Goal: Task Accomplishment & Management: Use online tool/utility

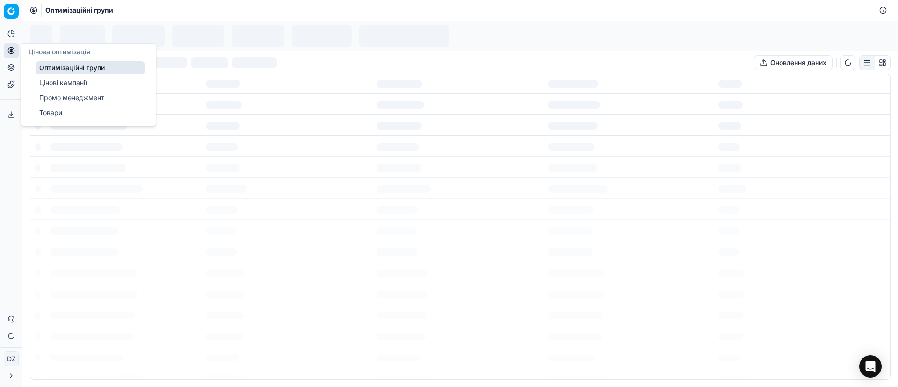
click at [15, 52] on icon at bounding box center [10, 50] width 7 height 7
click at [71, 65] on link "Оптимізаційні групи" at bounding box center [90, 67] width 109 height 13
click at [60, 62] on input at bounding box center [61, 62] width 29 height 9
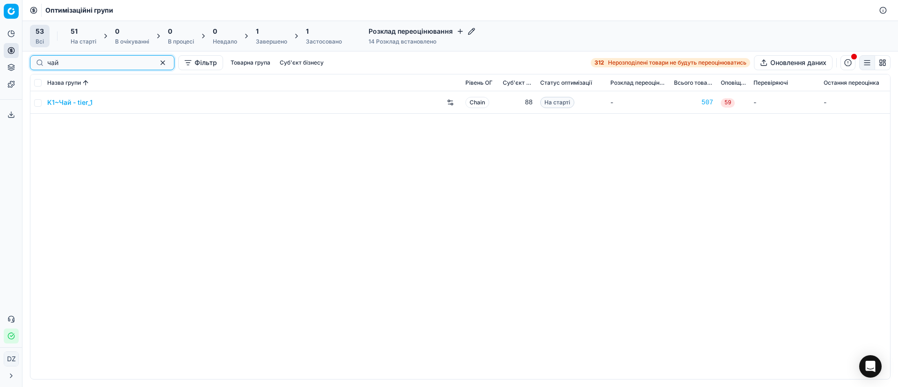
type input "чай"
click at [77, 103] on link "K1~Чай - tier_1" at bounding box center [69, 102] width 45 height 9
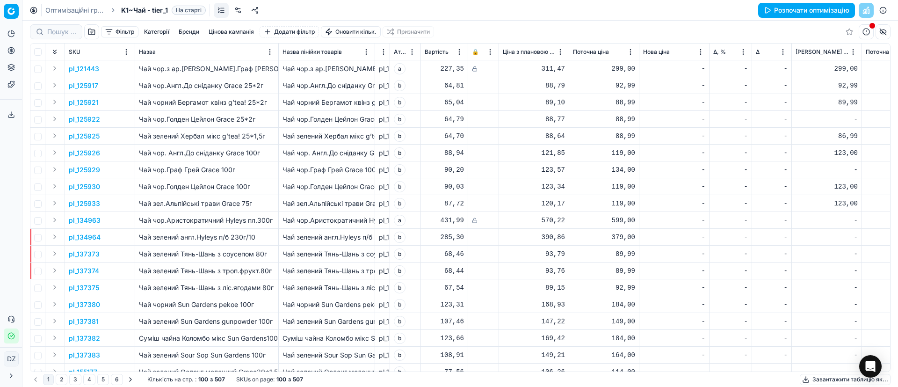
click at [831, 10] on button "Розпочати оптимізацію" at bounding box center [806, 10] width 97 height 15
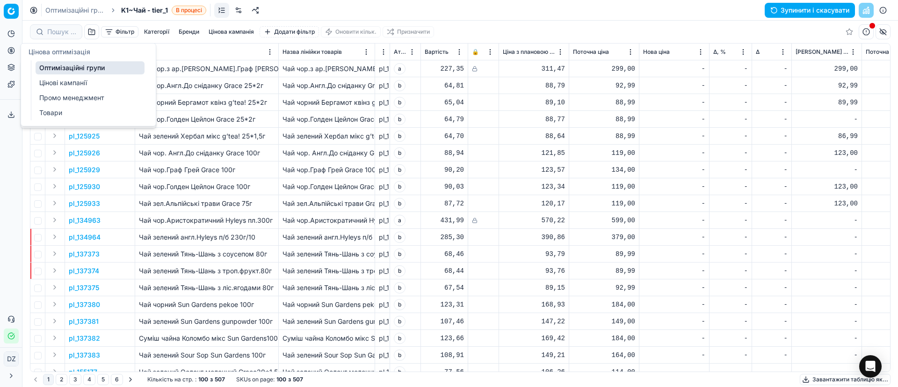
click at [8, 50] on circle at bounding box center [11, 50] width 6 height 6
click at [54, 64] on link "Оптимізаційні групи" at bounding box center [90, 67] width 109 height 13
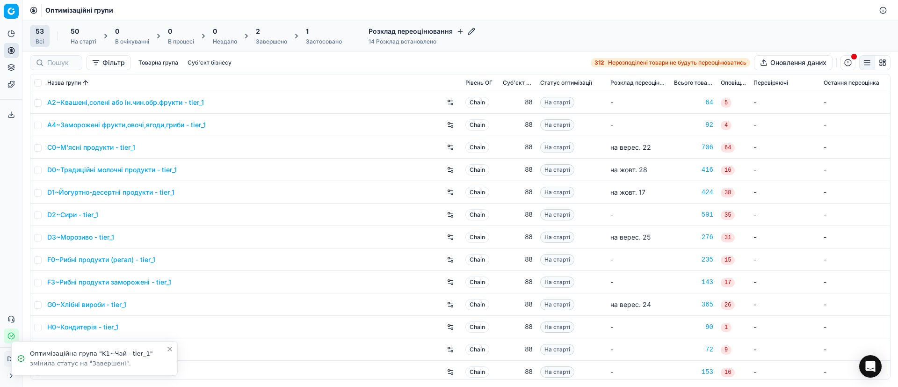
click at [261, 33] on div "2" at bounding box center [271, 31] width 31 height 9
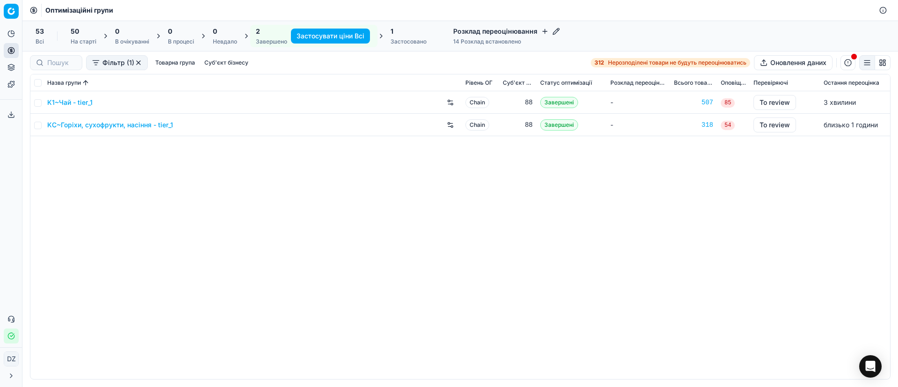
click at [79, 104] on link "K1~Чай - tier_1" at bounding box center [69, 102] width 45 height 9
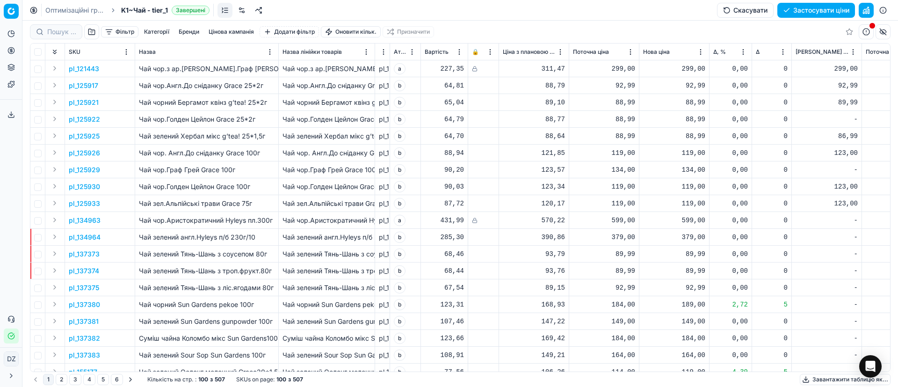
click at [247, 30] on button "Цінова кампанія" at bounding box center [231, 31] width 53 height 11
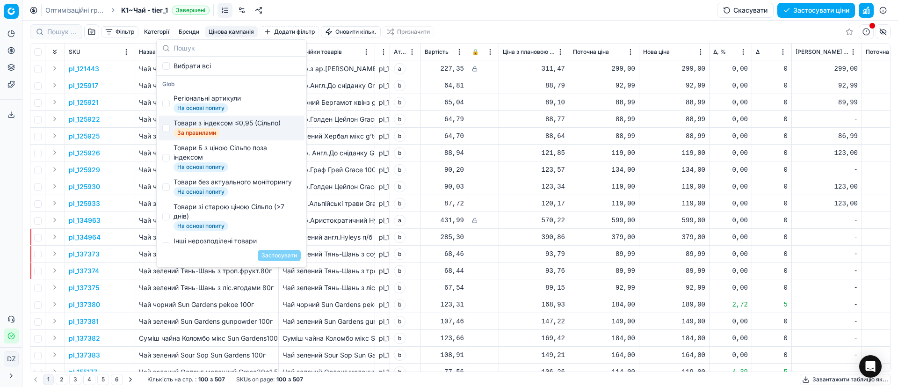
click at [219, 128] on span "Товари з індексом ≤0,95 (Сільпо) За правилами" at bounding box center [227, 127] width 107 height 19
checkbox input "true"
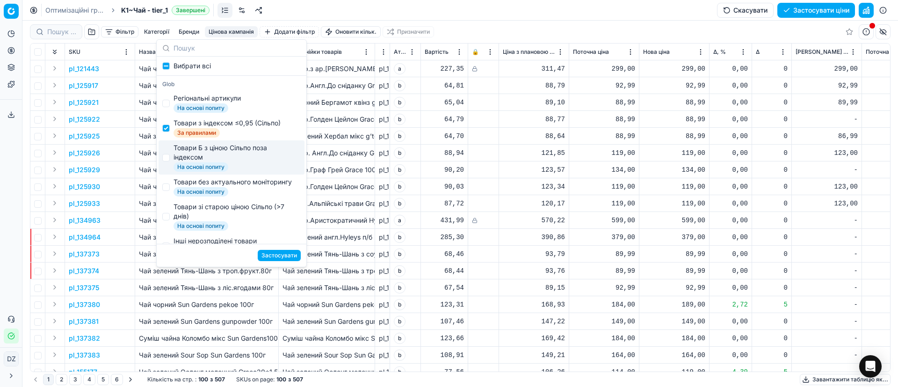
click at [215, 151] on div "Товари Б з ціною Сільпо поза індексом" at bounding box center [235, 152] width 123 height 19
checkbox input "true"
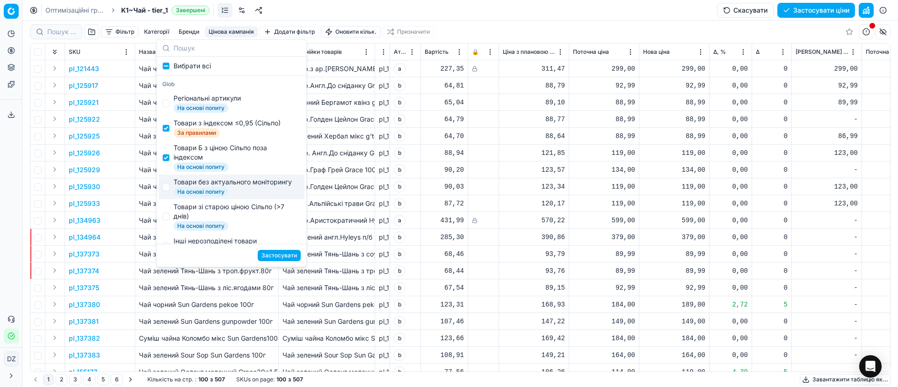
drag, startPoint x: 216, startPoint y: 180, endPoint x: 216, endPoint y: 190, distance: 10.3
click at [216, 181] on div "Товари без актуального моніторингу" at bounding box center [233, 181] width 118 height 9
checkbox input "true"
click at [213, 217] on div "Товари зі старою ціною Сільпо (>7 днів)" at bounding box center [235, 211] width 123 height 19
checkbox input "true"
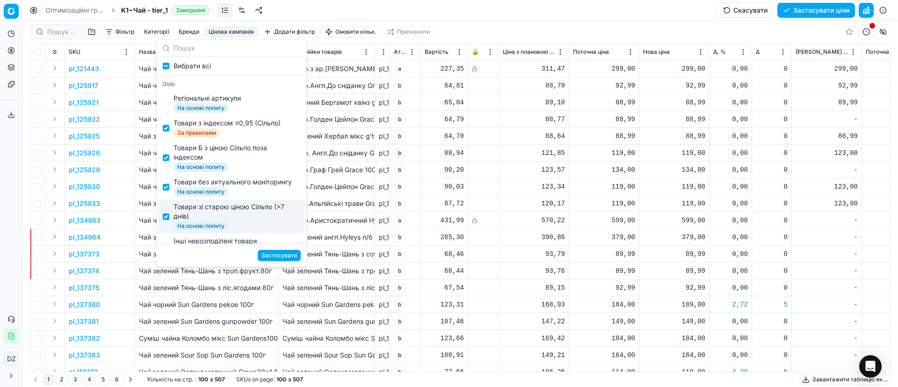
scroll to position [140, 0]
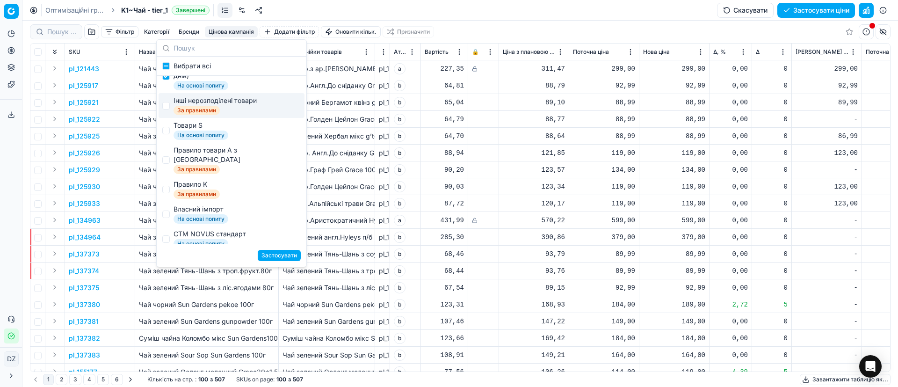
click at [215, 105] on div "Інші нерозподілені товари" at bounding box center [215, 100] width 83 height 9
checkbox input "true"
click at [283, 254] on button "Застосувати" at bounding box center [279, 255] width 43 height 11
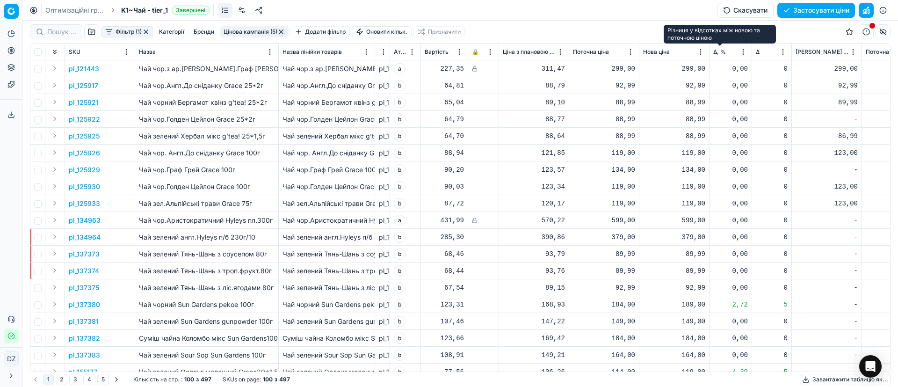
click at [713, 51] on span "Δ, %" at bounding box center [719, 51] width 13 height 7
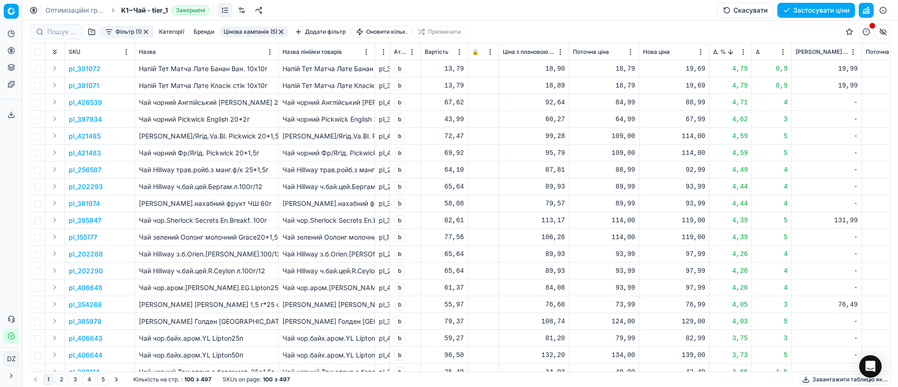
click at [89, 70] on p "pl_391072" at bounding box center [85, 68] width 32 height 9
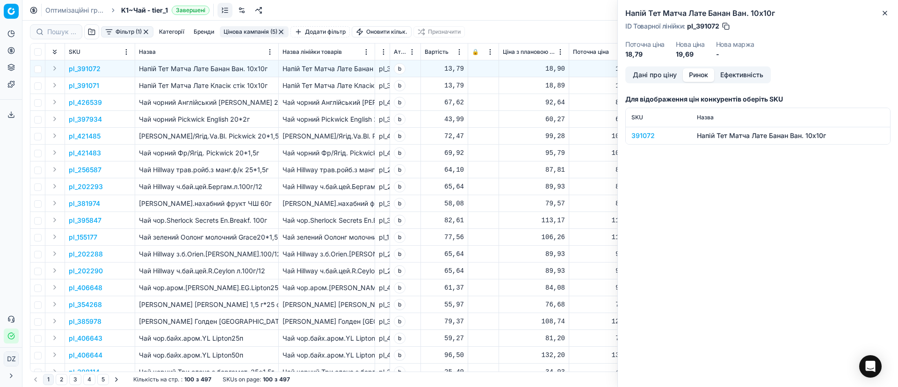
click at [697, 75] on button "Ринок" at bounding box center [698, 75] width 31 height 14
click at [641, 136] on div "391072" at bounding box center [659, 135] width 54 height 9
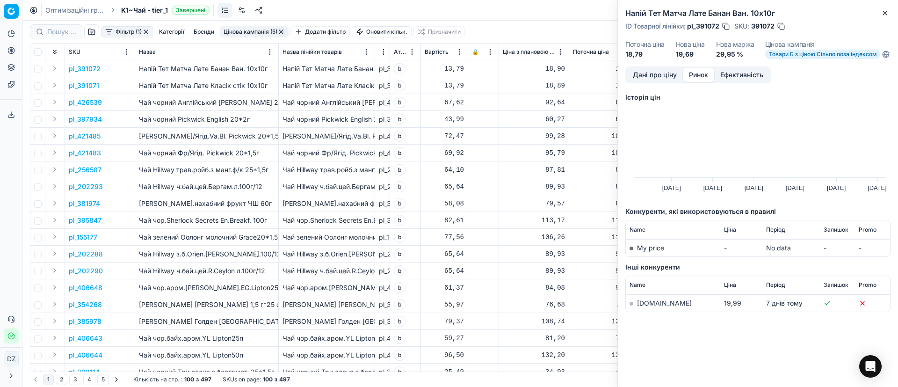
click at [649, 307] on link "[DOMAIN_NAME]" at bounding box center [664, 303] width 55 height 8
click at [884, 11] on icon "button" at bounding box center [884, 12] width 7 height 7
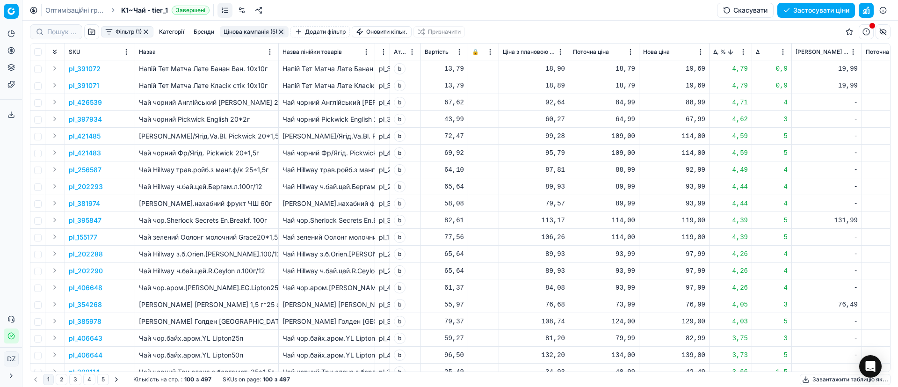
click at [692, 68] on div "19,69" at bounding box center [674, 68] width 62 height 9
drag, startPoint x: 703, startPoint y: 156, endPoint x: 646, endPoint y: 154, distance: 56.7
click at [646, 155] on dl "Поточна: 18,79 Оптимум: 19,69 Вручну: 19.69" at bounding box center [674, 132] width 135 height 61
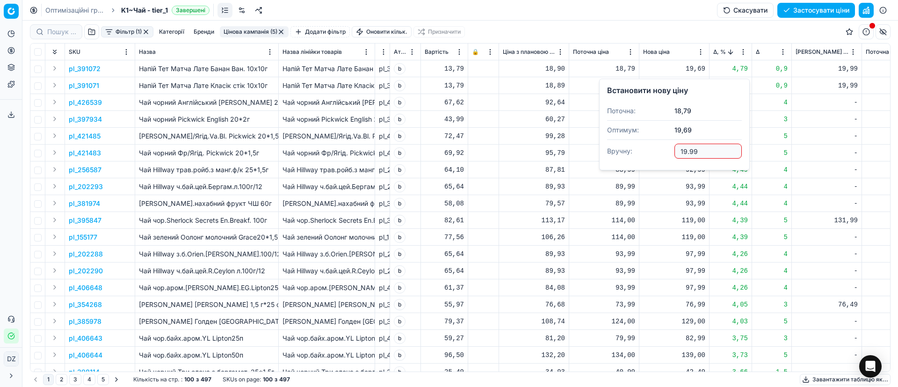
type input "19.99"
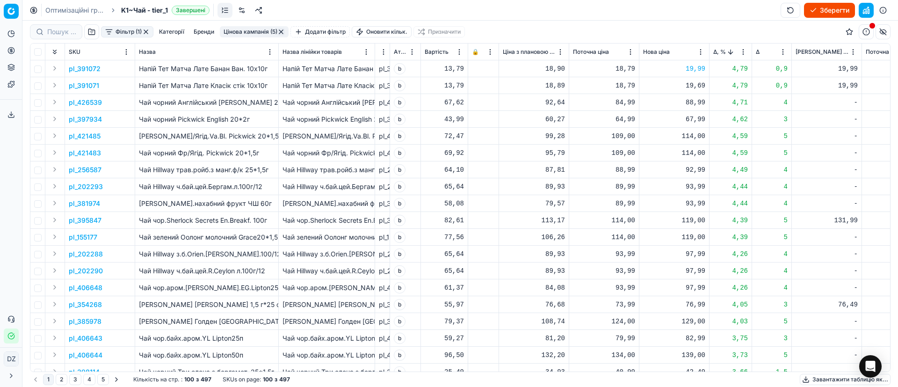
click at [690, 84] on div "19,69" at bounding box center [674, 85] width 62 height 9
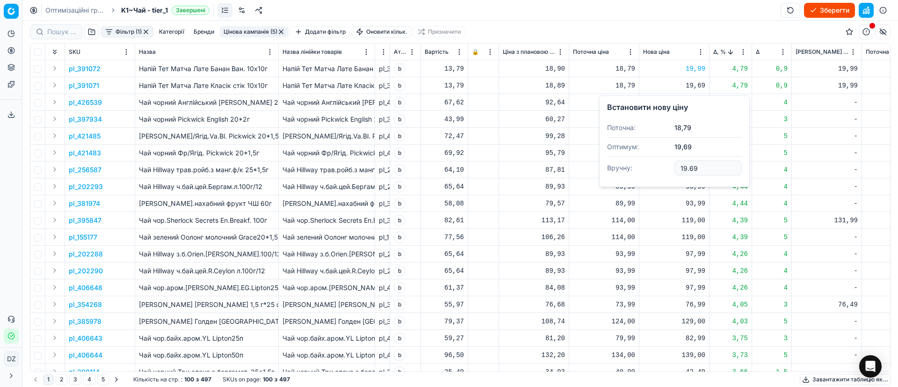
drag, startPoint x: 703, startPoint y: 171, endPoint x: 645, endPoint y: 166, distance: 58.2
click at [649, 166] on dl "Поточна: 18,79 Оптимум: 19,69 Вручну: 19.69" at bounding box center [674, 148] width 135 height 61
type input "19.99"
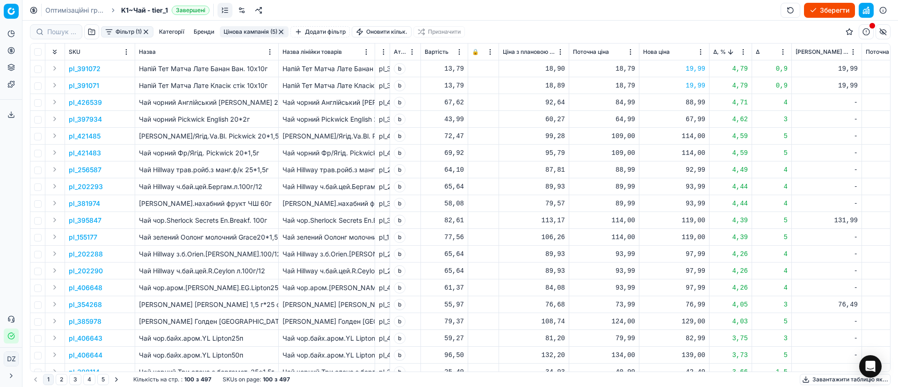
click at [80, 84] on p "pl_391071" at bounding box center [84, 85] width 30 height 9
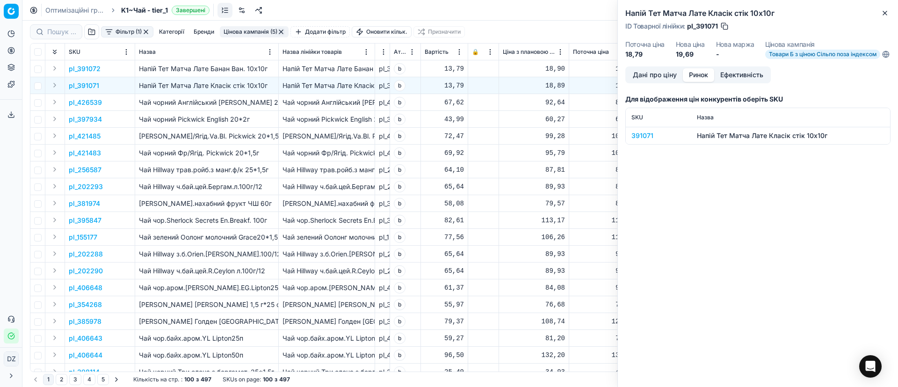
click at [701, 82] on button "Ринок" at bounding box center [698, 75] width 31 height 14
click at [643, 139] on div "391071" at bounding box center [659, 135] width 54 height 9
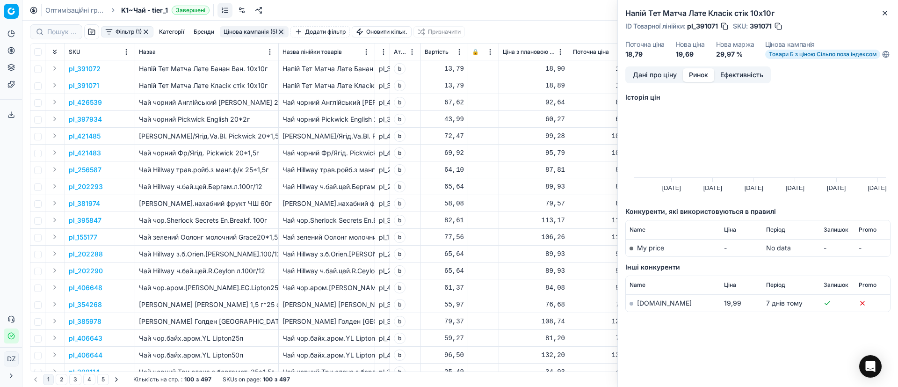
click at [657, 307] on link "[DOMAIN_NAME]" at bounding box center [664, 303] width 55 height 8
click at [884, 14] on icon "button" at bounding box center [885, 13] width 4 height 4
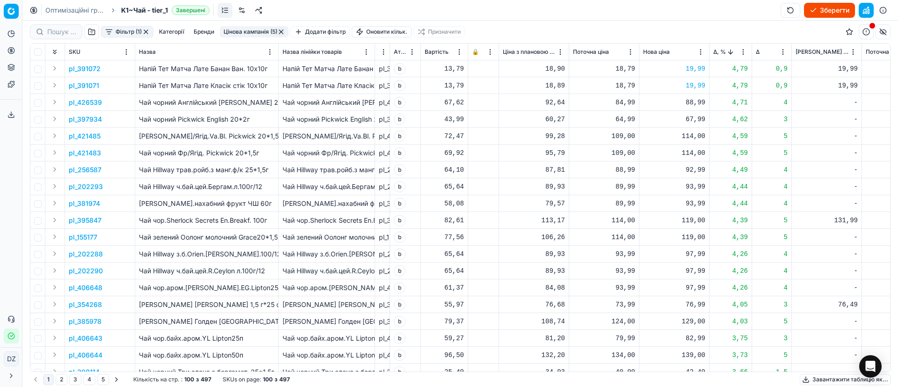
click at [82, 220] on p "pl_395847" at bounding box center [85, 220] width 33 height 9
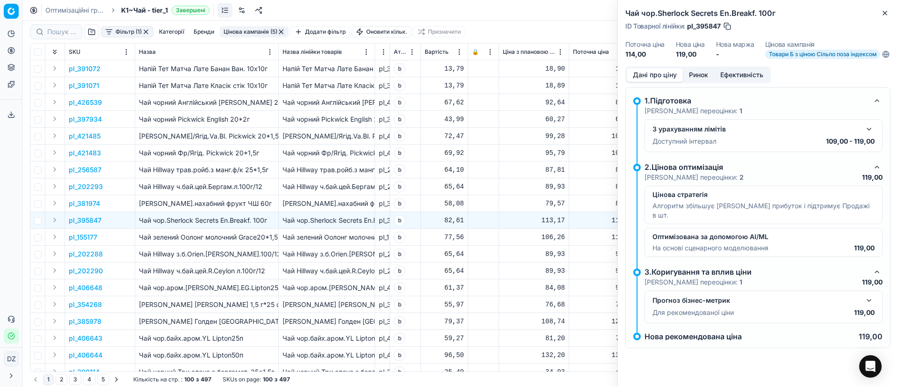
click at [691, 82] on button "Ринок" at bounding box center [698, 75] width 31 height 14
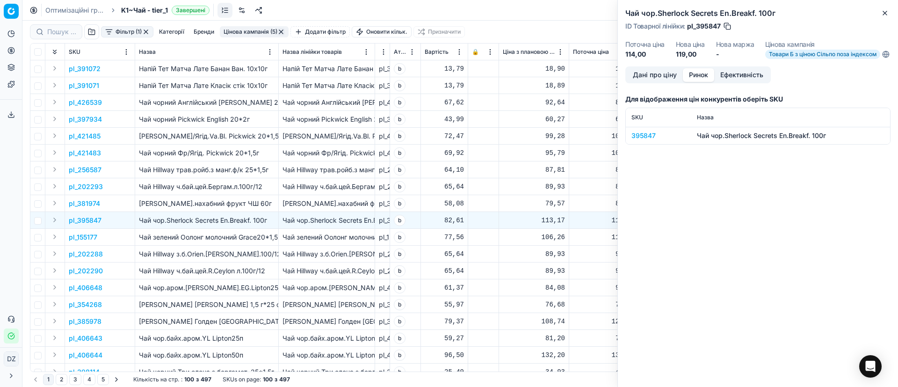
click at [642, 140] on div "395847" at bounding box center [659, 135] width 54 height 9
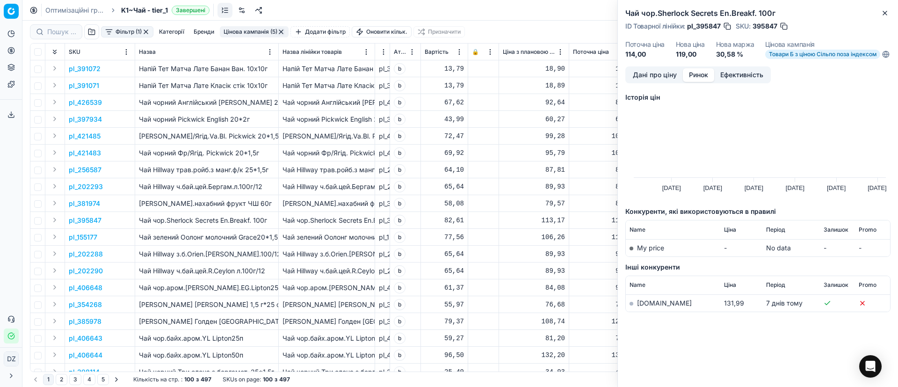
click at [642, 307] on link "[DOMAIN_NAME]" at bounding box center [664, 303] width 55 height 8
click at [886, 14] on icon "button" at bounding box center [885, 13] width 4 height 4
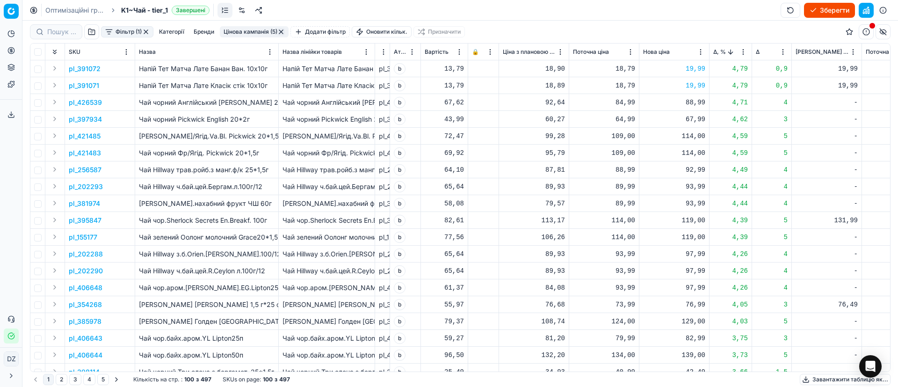
click at [690, 222] on div "119,00" at bounding box center [674, 220] width 62 height 9
drag, startPoint x: 703, startPoint y: 301, endPoint x: 631, endPoint y: 301, distance: 72.0
click at [631, 301] on dl "Поточна: 114,00 Оптимум: 119,00 Вручну: 119.00" at bounding box center [674, 283] width 135 height 61
type input "137.00"
click at [86, 306] on p "pl_354268" at bounding box center [85, 304] width 33 height 9
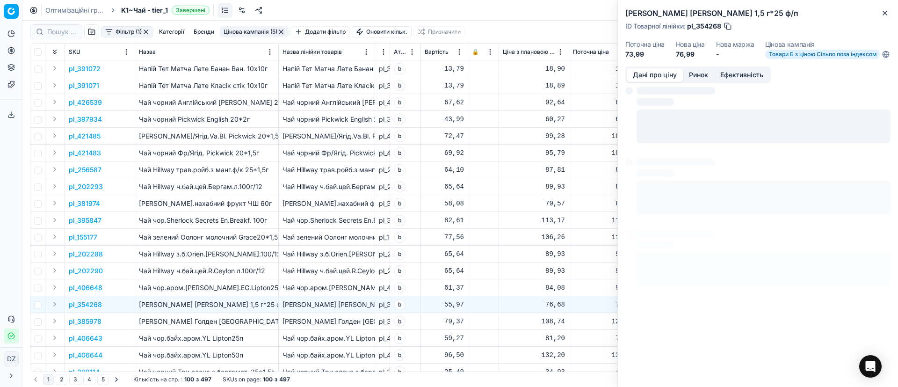
click at [697, 82] on button "Ринок" at bounding box center [698, 75] width 31 height 14
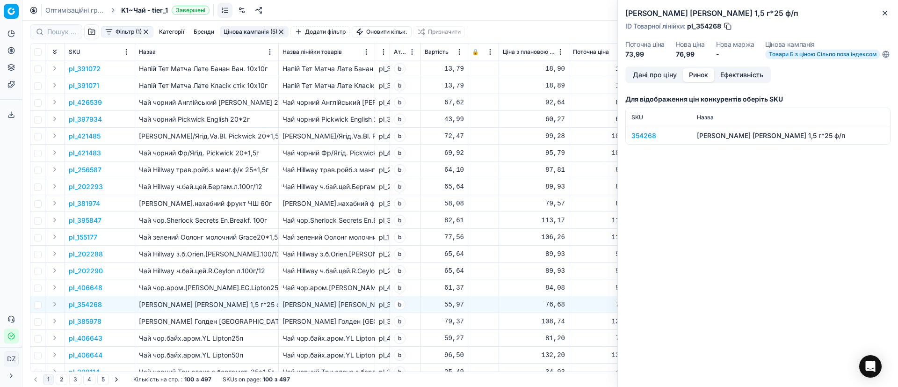
click at [645, 140] on div "354268" at bounding box center [659, 135] width 54 height 9
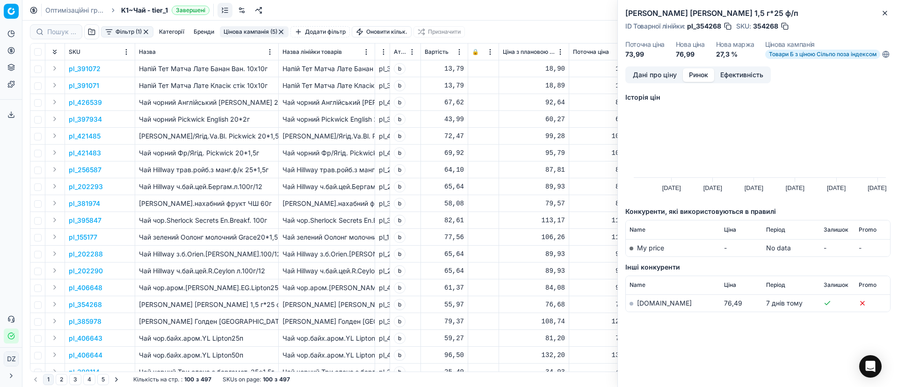
click at [640, 307] on link "[DOMAIN_NAME]" at bounding box center [664, 303] width 55 height 8
drag, startPoint x: 886, startPoint y: 14, endPoint x: 884, endPoint y: 37, distance: 23.5
click at [886, 14] on icon "button" at bounding box center [885, 13] width 4 height 4
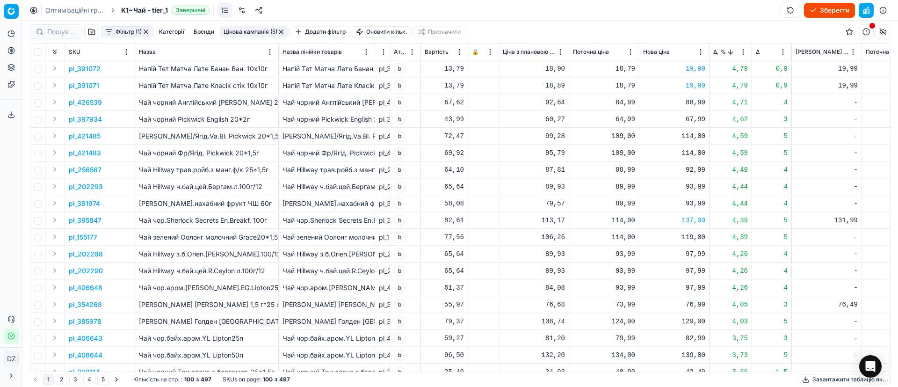
click at [693, 304] on div "76,99" at bounding box center [674, 304] width 62 height 9
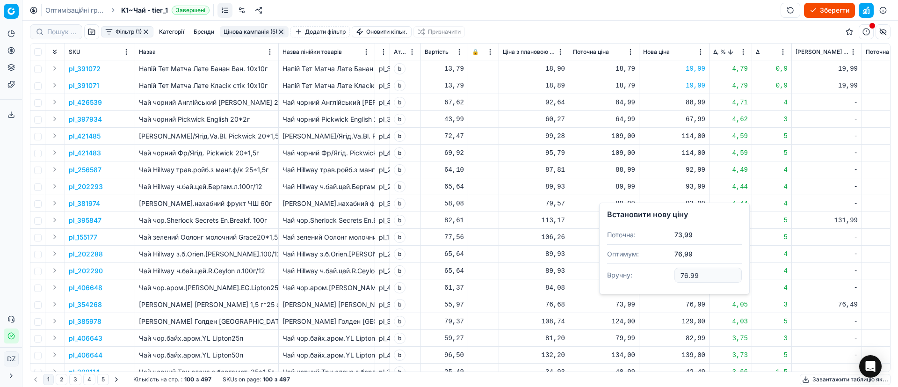
drag, startPoint x: 696, startPoint y: 272, endPoint x: 644, endPoint y: 272, distance: 51.9
click at [644, 272] on dl "Поточна: 73,99 Оптимум: 76,99 Вручну: 76.99" at bounding box center [674, 255] width 135 height 61
type input "78.99"
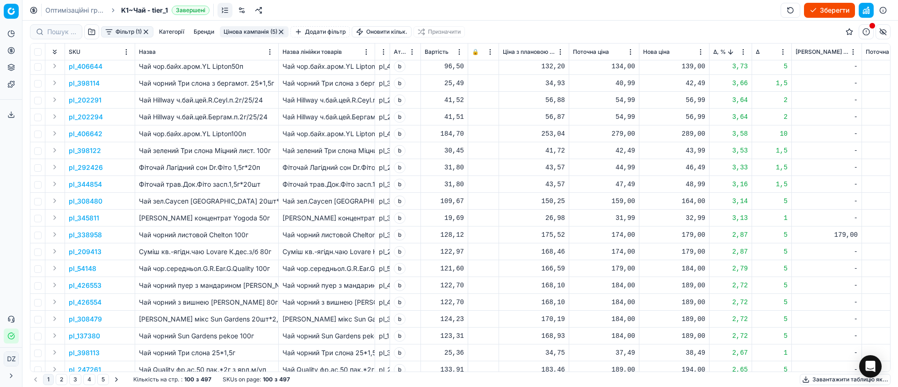
scroll to position [351, 0]
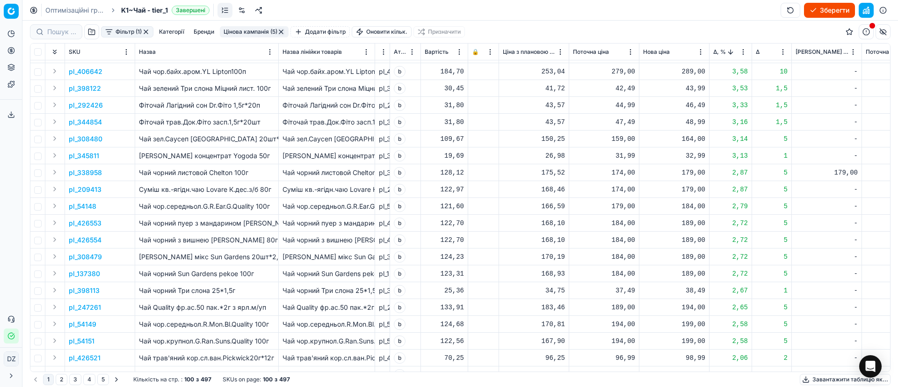
click at [69, 171] on p "pl_338958" at bounding box center [85, 172] width 33 height 9
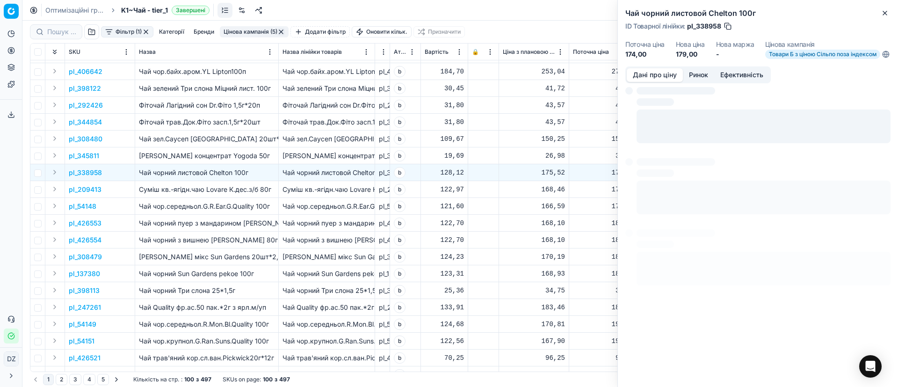
click at [699, 77] on button "Ринок" at bounding box center [698, 75] width 31 height 14
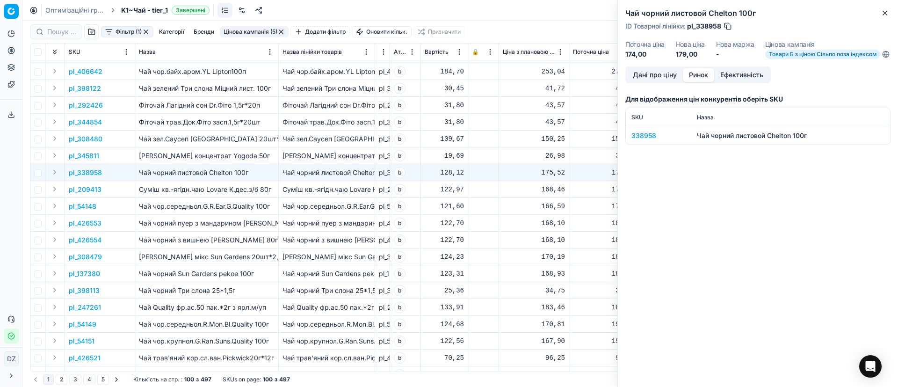
click at [643, 140] on div "338958" at bounding box center [659, 135] width 54 height 9
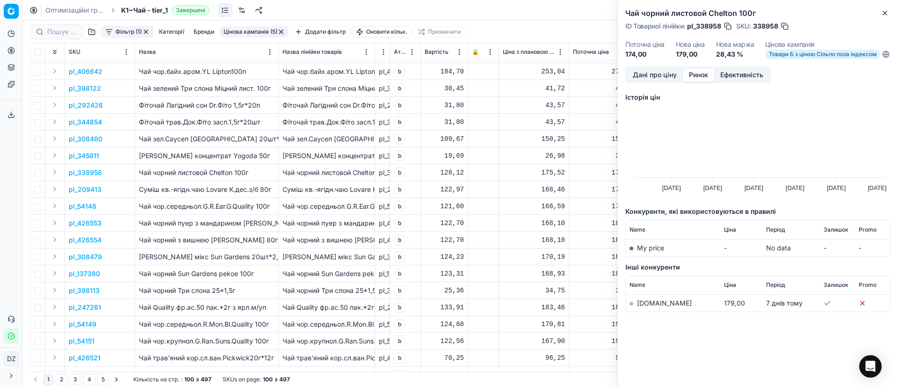
click at [647, 307] on link "[DOMAIN_NAME]" at bounding box center [664, 303] width 55 height 8
drag, startPoint x: 881, startPoint y: 12, endPoint x: 817, endPoint y: 96, distance: 105.4
click at [881, 12] on icon "button" at bounding box center [884, 12] width 7 height 7
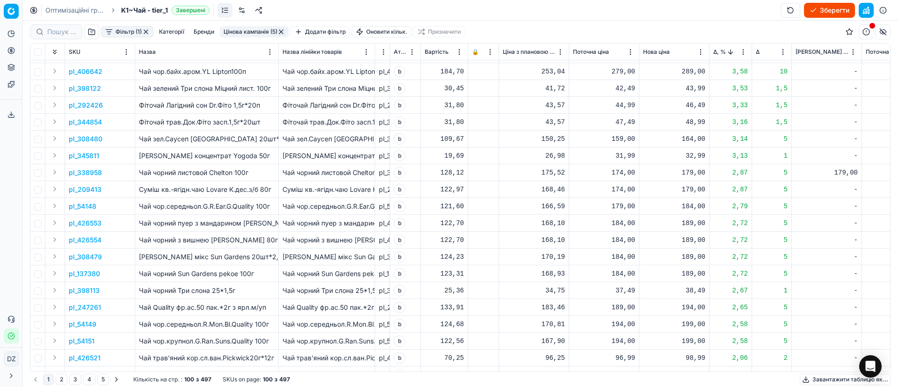
click at [692, 174] on div "179,00" at bounding box center [674, 172] width 62 height 9
drag, startPoint x: 703, startPoint y: 257, endPoint x: 629, endPoint y: 256, distance: 73.9
click at [629, 257] on dl "Поточна: 174,00 Оптимум: 179,00 Вручну: 179.00" at bounding box center [674, 235] width 135 height 61
type input "184.00"
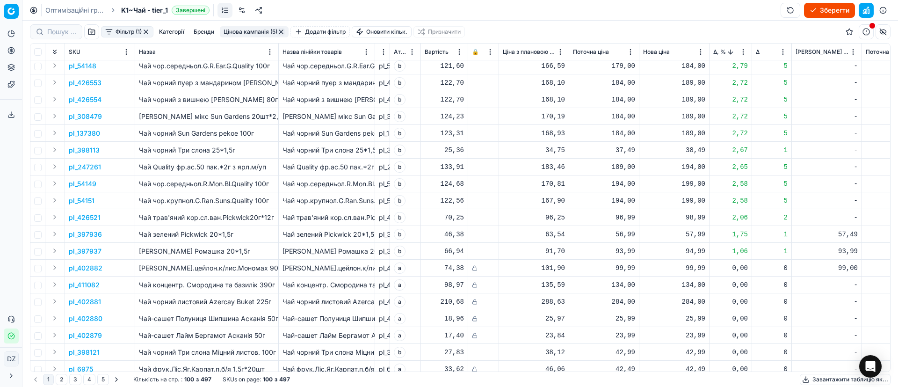
scroll to position [632, 0]
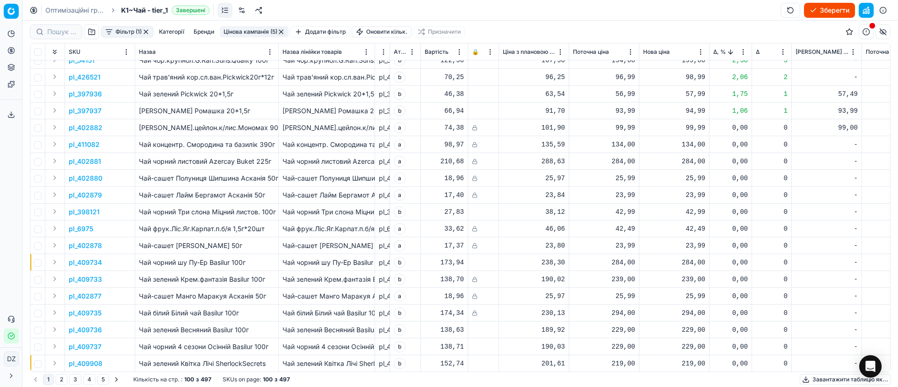
click at [78, 94] on p "pl_397936" at bounding box center [85, 93] width 33 height 9
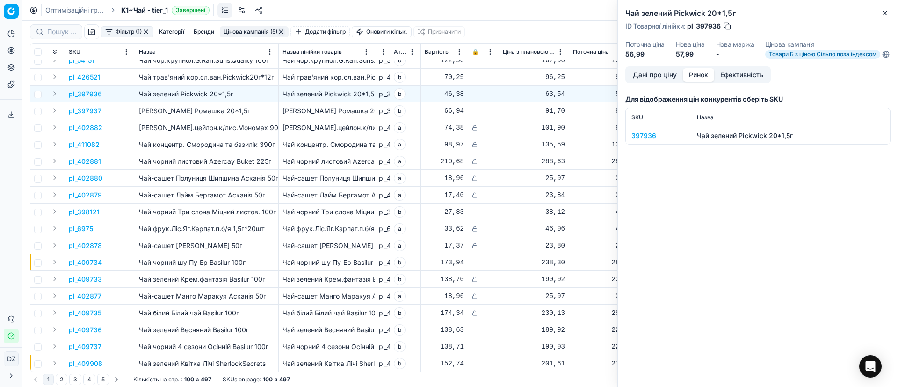
click at [692, 80] on button "Ринок" at bounding box center [698, 75] width 31 height 14
click at [644, 140] on div "397936" at bounding box center [659, 135] width 54 height 9
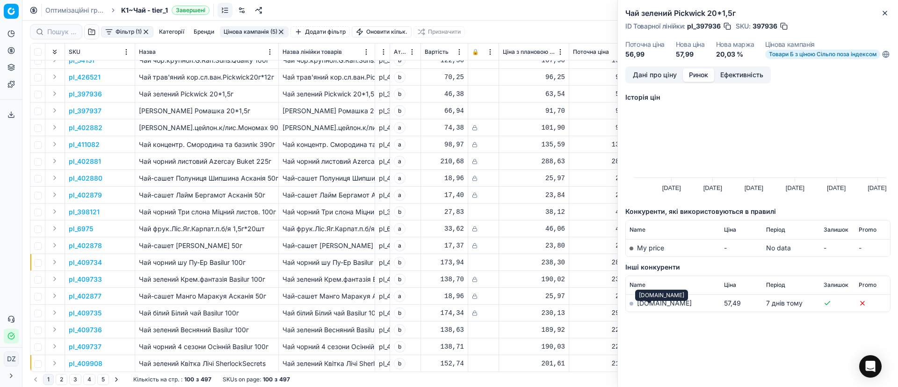
click at [642, 307] on link "[DOMAIN_NAME]" at bounding box center [664, 303] width 55 height 8
click at [886, 12] on icon "button" at bounding box center [885, 13] width 4 height 4
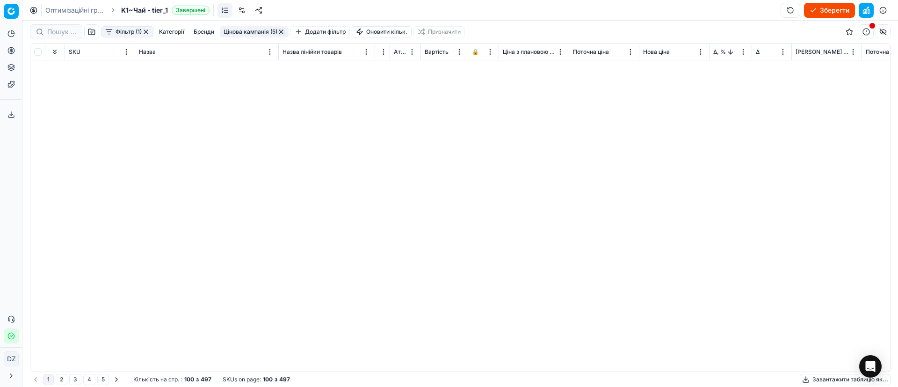
scroll to position [0, 0]
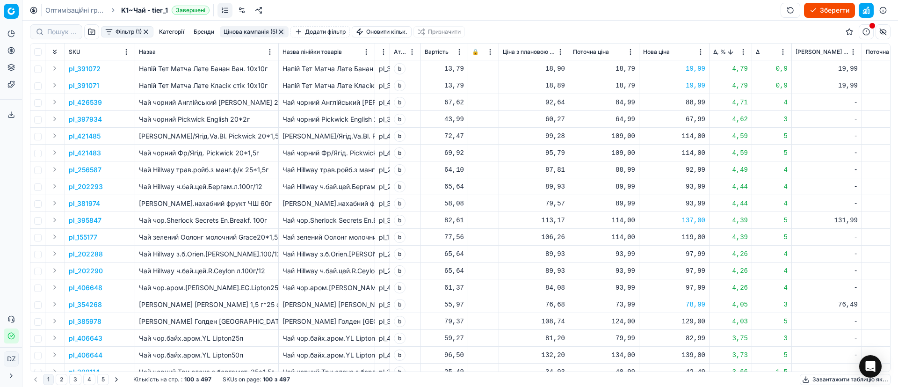
click at [717, 51] on span "Δ, %" at bounding box center [719, 51] width 13 height 7
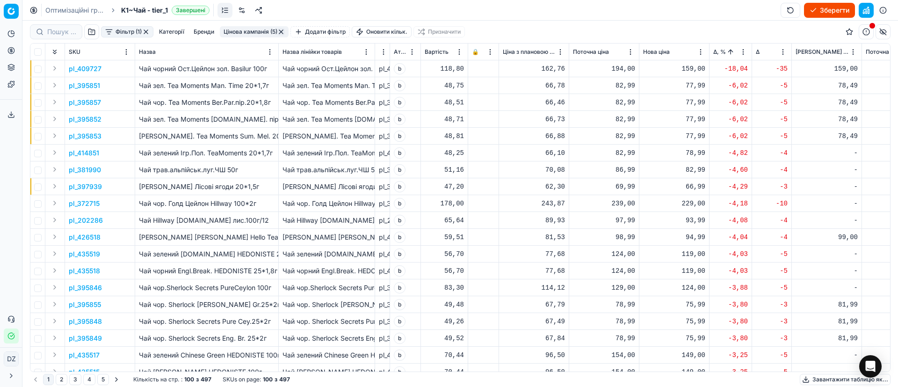
click at [78, 66] on p "pl_409727" at bounding box center [85, 68] width 33 height 9
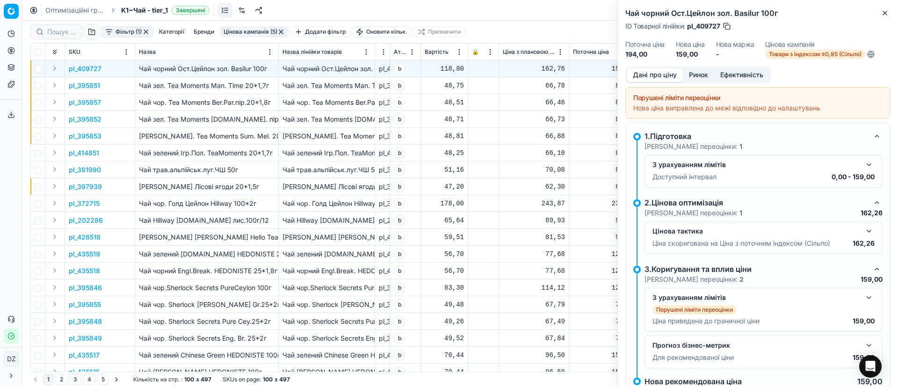
click at [696, 73] on button "Ринок" at bounding box center [698, 75] width 31 height 14
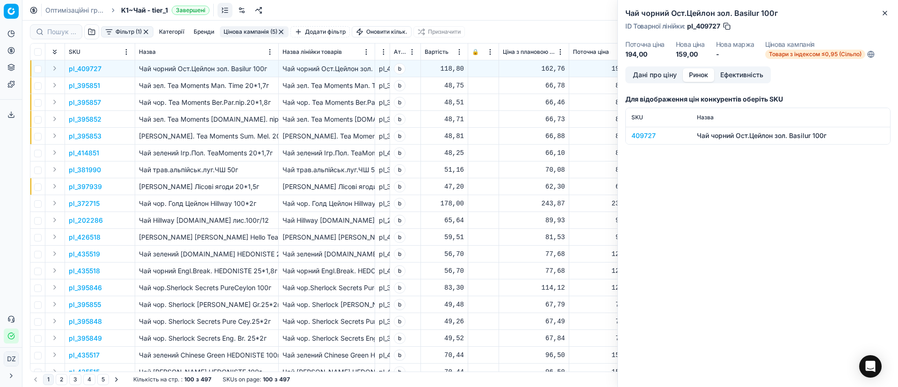
click at [643, 136] on div "409727" at bounding box center [659, 135] width 54 height 9
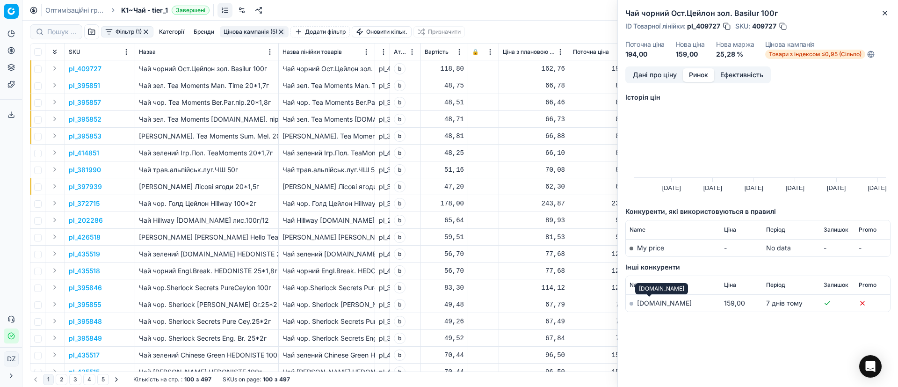
click at [647, 305] on link "[DOMAIN_NAME]" at bounding box center [664, 303] width 55 height 8
drag, startPoint x: 888, startPoint y: 15, endPoint x: 877, endPoint y: 20, distance: 12.0
click at [888, 15] on button "Close" at bounding box center [884, 12] width 11 height 11
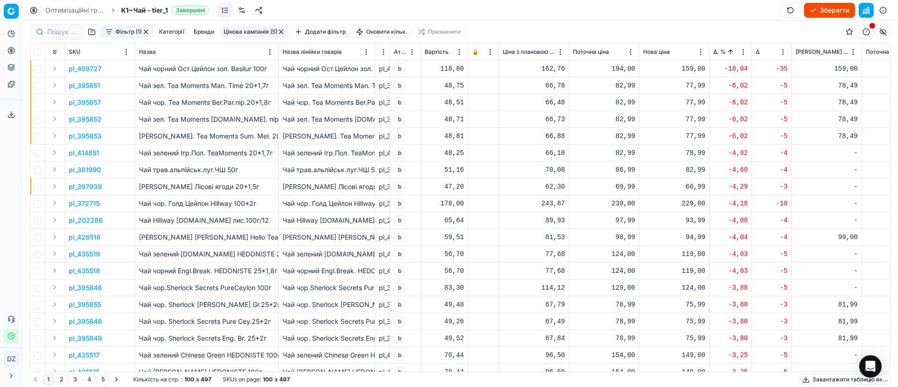
click at [698, 68] on div "159,00" at bounding box center [674, 68] width 62 height 9
drag, startPoint x: 712, startPoint y: 145, endPoint x: 666, endPoint y: 149, distance: 46.0
click at [666, 149] on dl "Поточна: 194,00 Оптимум: 159,00 Вручну: 159.00" at bounding box center [674, 132] width 135 height 61
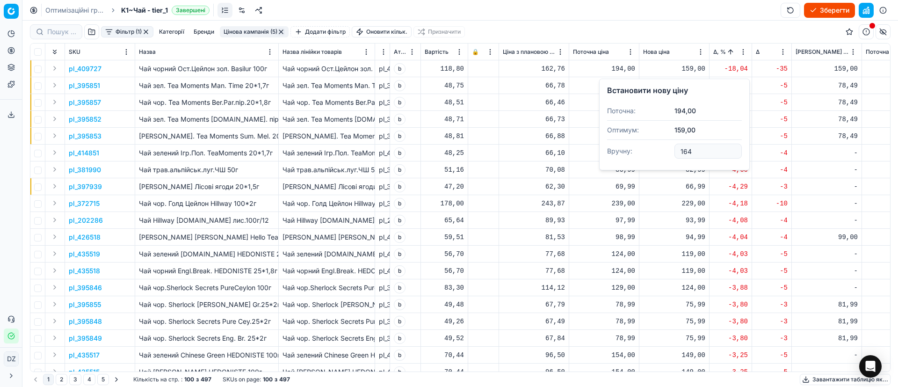
type input "164.00"
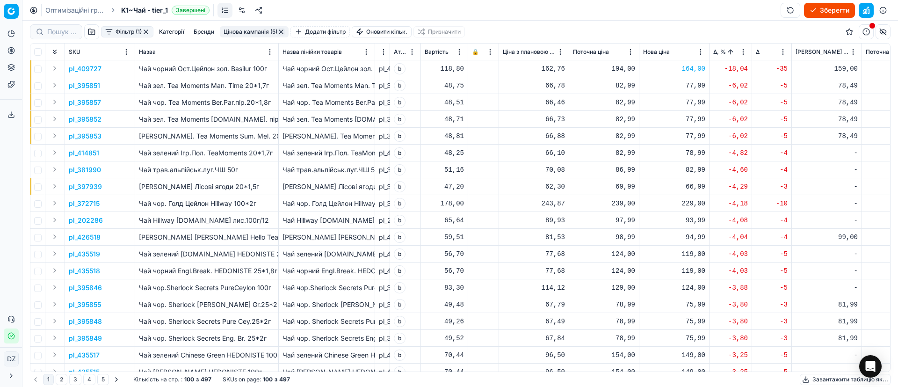
click at [82, 83] on p "pl_395851" at bounding box center [84, 85] width 31 height 9
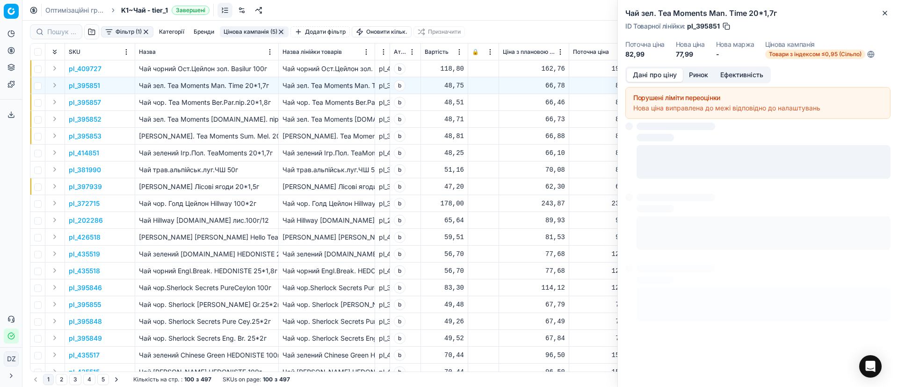
click at [703, 70] on button "Ринок" at bounding box center [698, 75] width 31 height 14
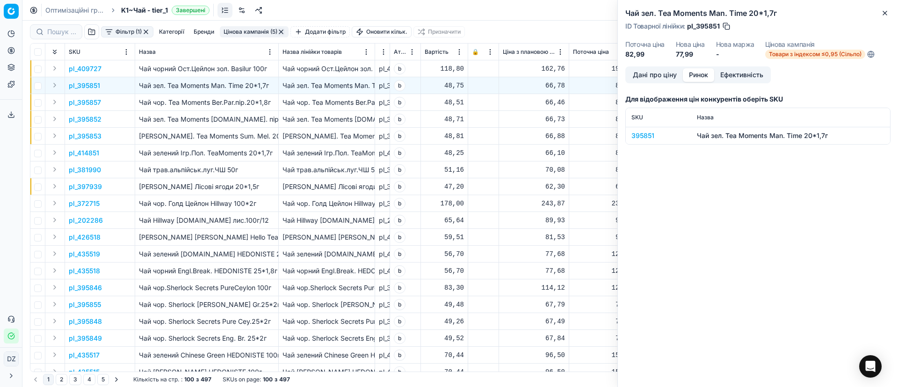
click at [646, 132] on div "395851" at bounding box center [659, 135] width 54 height 9
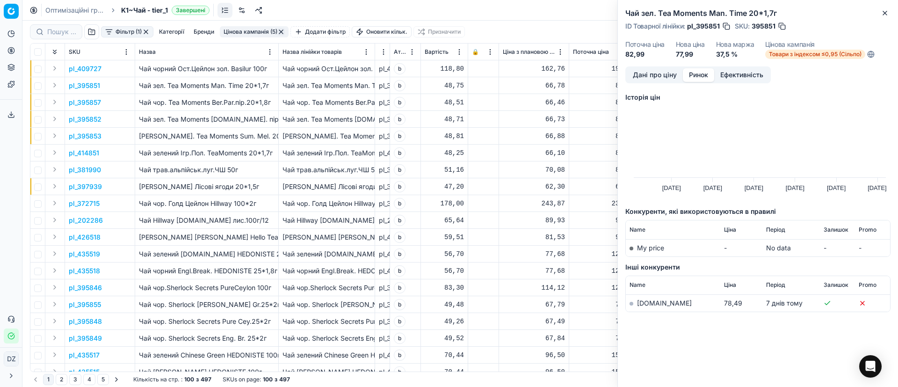
click at [639, 299] on link "[DOMAIN_NAME]" at bounding box center [664, 303] width 55 height 8
click at [882, 14] on icon "button" at bounding box center [884, 12] width 7 height 7
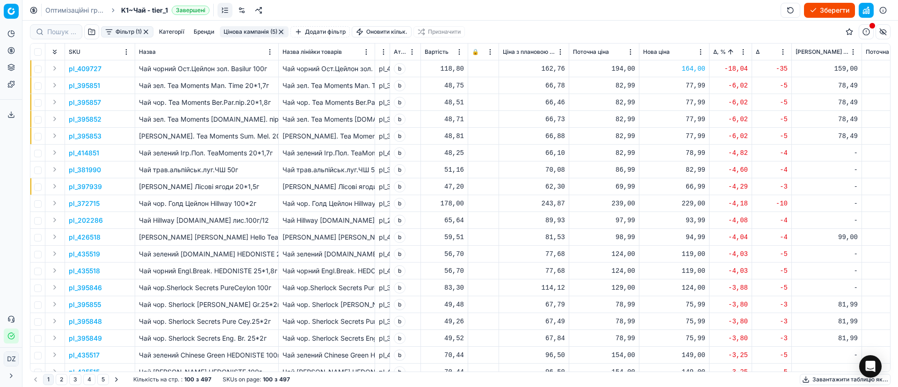
click at [690, 86] on div "77,99" at bounding box center [674, 85] width 62 height 9
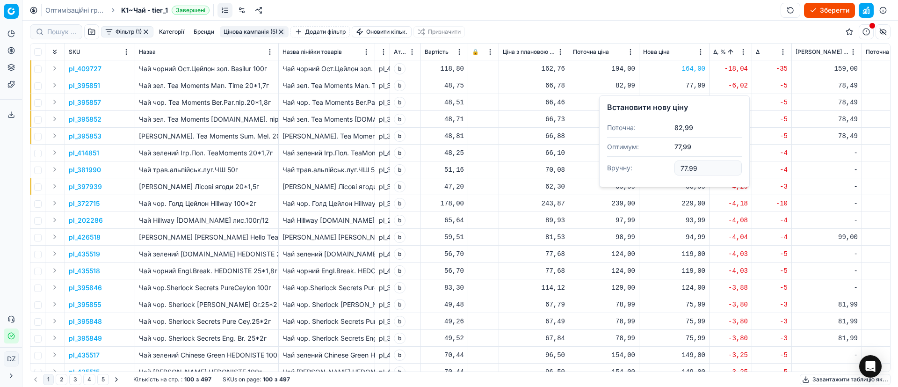
drag, startPoint x: 711, startPoint y: 165, endPoint x: 649, endPoint y: 169, distance: 61.5
click at [649, 169] on dl "Поточна: 82,99 Оптимум: 77,99 Вручну: 77.99" at bounding box center [674, 148] width 135 height 61
type input "79.99"
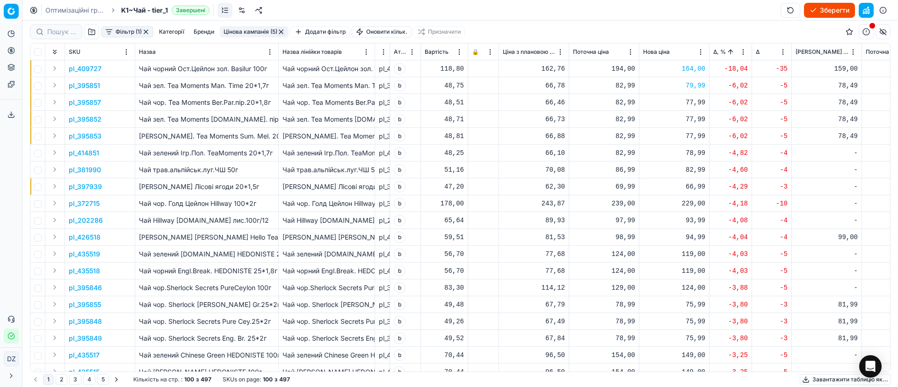
click at [83, 100] on p "pl_395857" at bounding box center [85, 102] width 32 height 9
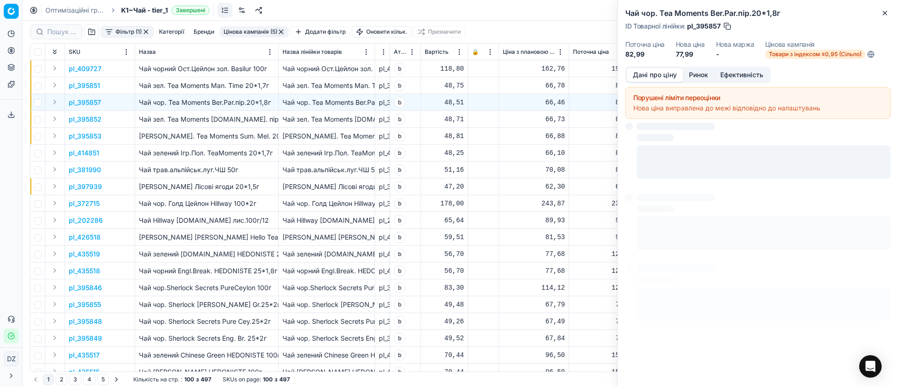
click at [704, 70] on button "Ринок" at bounding box center [698, 75] width 31 height 14
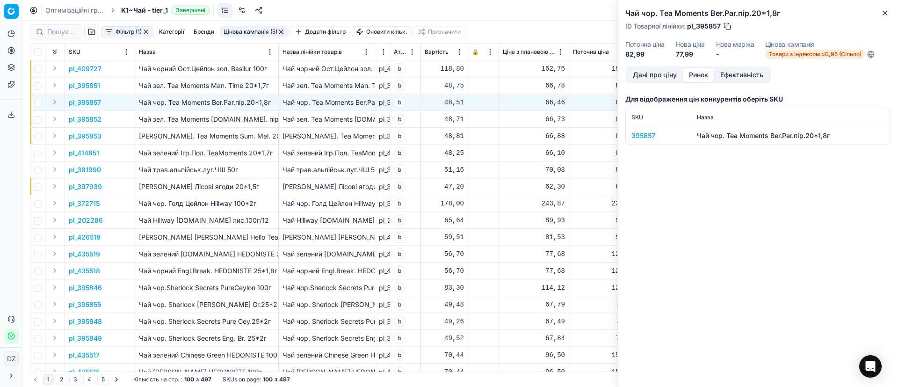
click at [645, 134] on div "395857" at bounding box center [659, 135] width 54 height 9
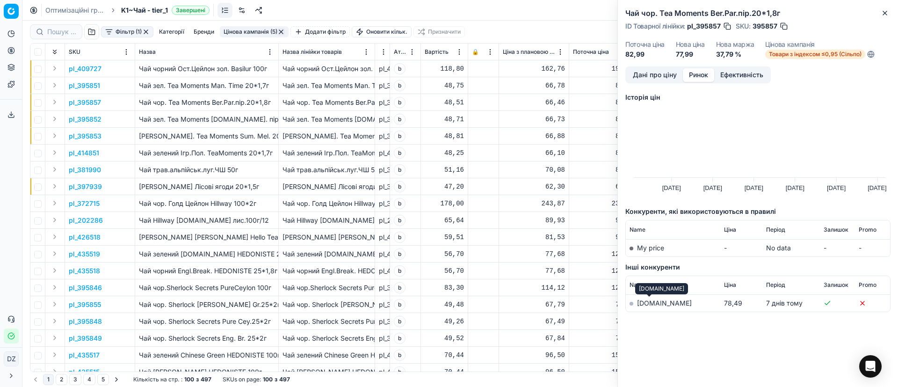
click at [639, 300] on link "[DOMAIN_NAME]" at bounding box center [664, 303] width 55 height 8
click at [886, 14] on icon "button" at bounding box center [884, 12] width 7 height 7
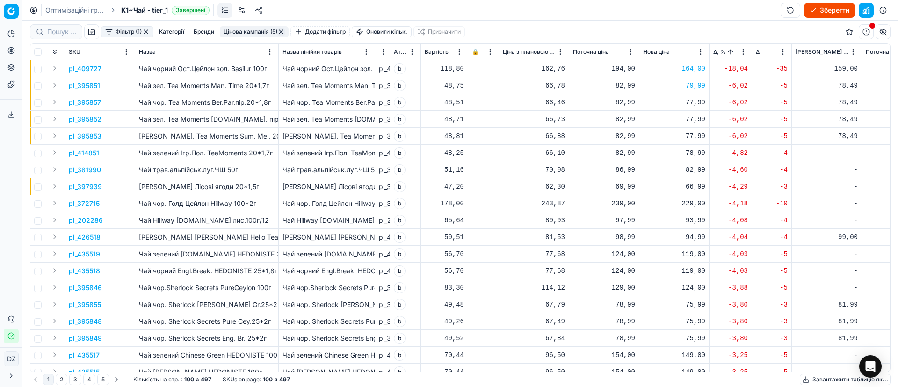
click at [691, 101] on div "77,99" at bounding box center [674, 102] width 62 height 9
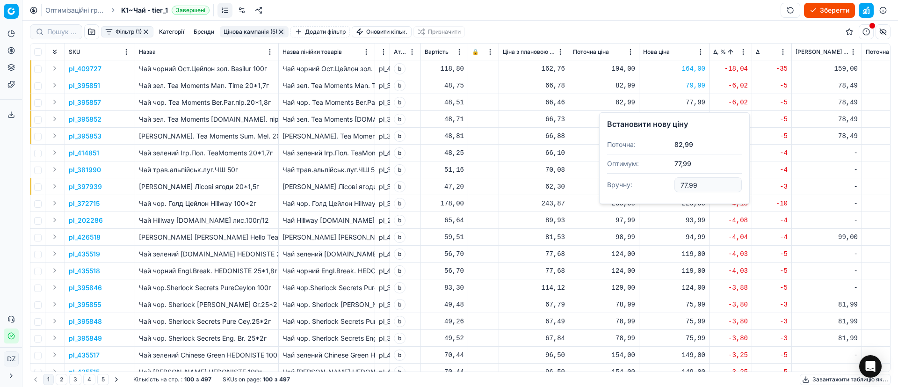
drag, startPoint x: 713, startPoint y: 187, endPoint x: 648, endPoint y: 185, distance: 64.6
click at [650, 185] on dl "Поточна: 82,99 Оптимум: 77,99 Вручну: 77.99" at bounding box center [674, 165] width 135 height 61
type input "79.99"
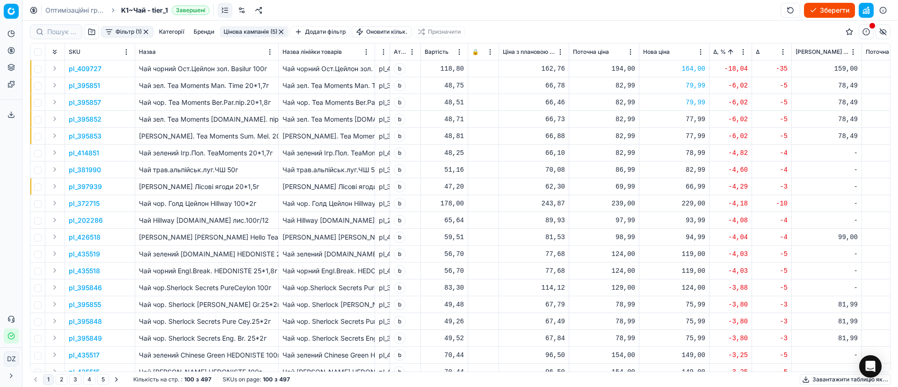
click at [690, 116] on div "77,99" at bounding box center [674, 119] width 62 height 9
drag, startPoint x: 718, startPoint y: 202, endPoint x: 642, endPoint y: 203, distance: 75.8
click at [642, 203] on dl "Поточна: 82,99 Оптимум: 77,99 Вручну: 77.99" at bounding box center [674, 182] width 135 height 61
type input "79.99"
click at [690, 139] on div "77,99" at bounding box center [674, 135] width 62 height 9
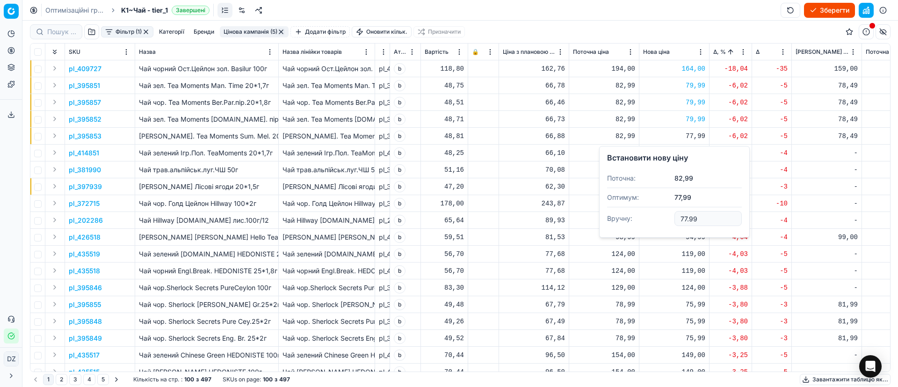
drag, startPoint x: 698, startPoint y: 220, endPoint x: 632, endPoint y: 218, distance: 66.0
click at [639, 220] on dl "Поточна: 82,99 Оптимум: 77,99 Вручну: 77.99" at bounding box center [674, 199] width 135 height 61
type input "79.99"
click at [81, 237] on p "pl_426518" at bounding box center [85, 236] width 32 height 9
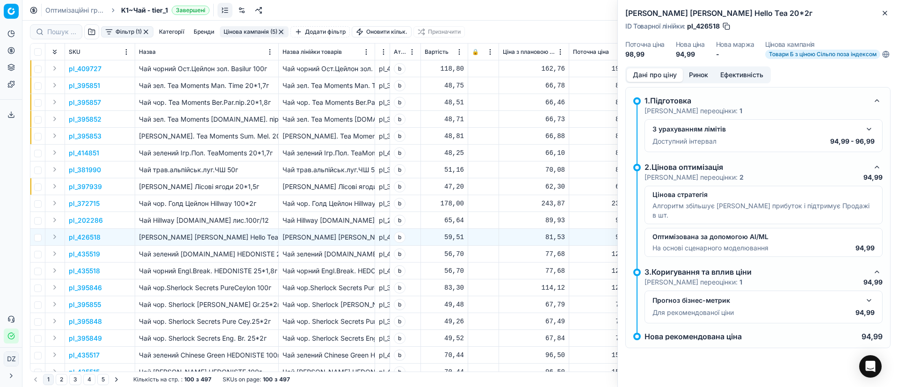
click at [698, 82] on button "Ринок" at bounding box center [698, 75] width 31 height 14
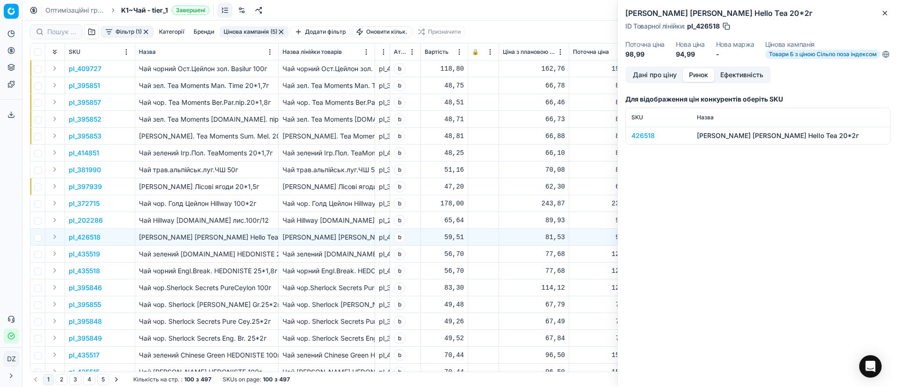
click at [641, 139] on div "426518" at bounding box center [659, 135] width 54 height 9
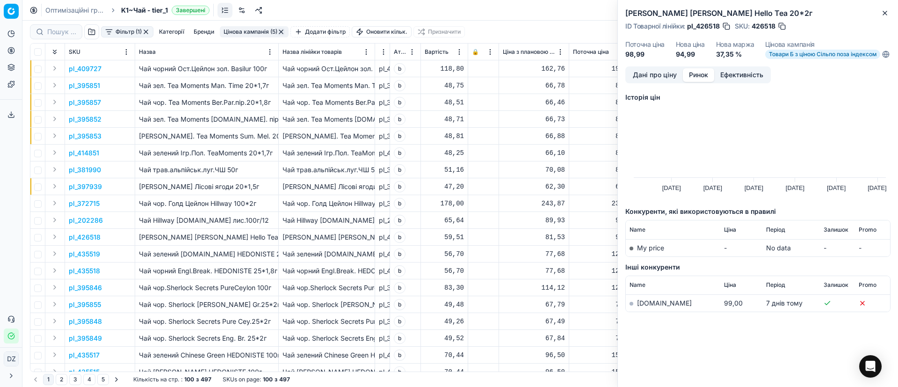
click at [646, 307] on link "[DOMAIN_NAME]" at bounding box center [664, 303] width 55 height 8
click at [886, 13] on icon "button" at bounding box center [884, 12] width 7 height 7
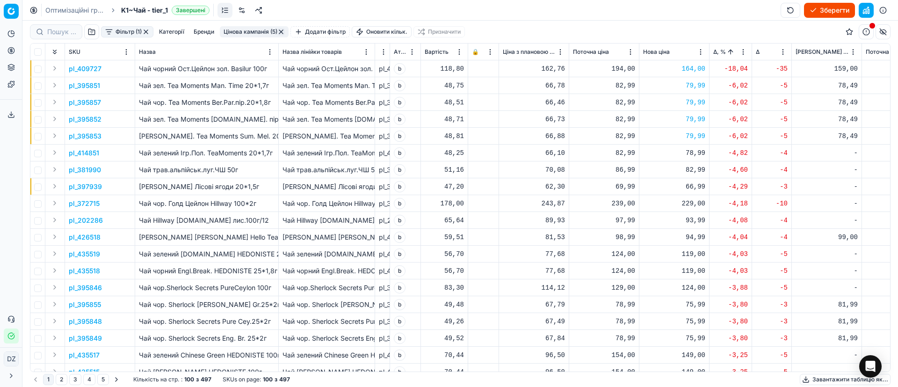
click at [699, 233] on div "94,99" at bounding box center [674, 236] width 62 height 9
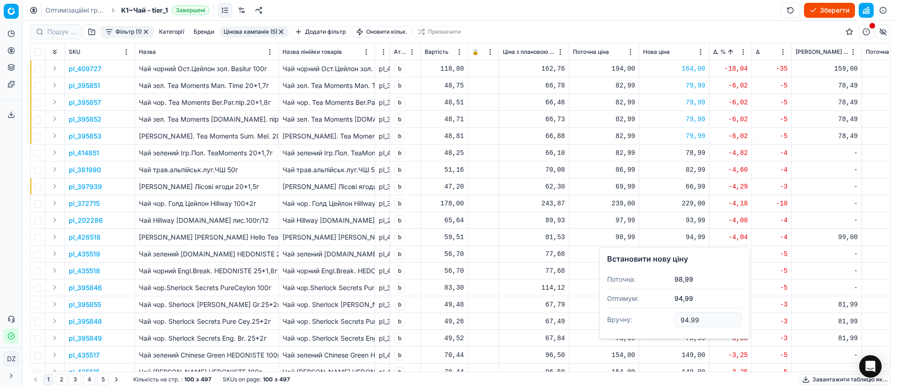
drag, startPoint x: 714, startPoint y: 323, endPoint x: 647, endPoint y: 321, distance: 66.9
click at [652, 317] on dl "Поточна: 98,99 Оптимум: 94,99 Вручну: 94.99" at bounding box center [674, 300] width 135 height 61
type input "99.99"
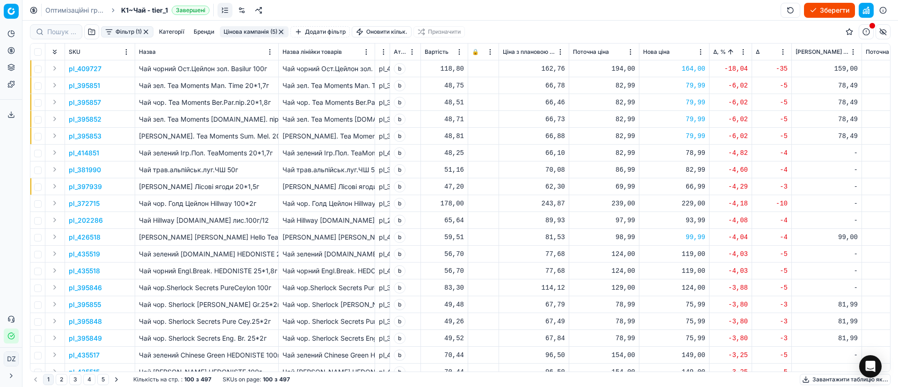
click at [91, 304] on p "pl_395855" at bounding box center [85, 304] width 32 height 9
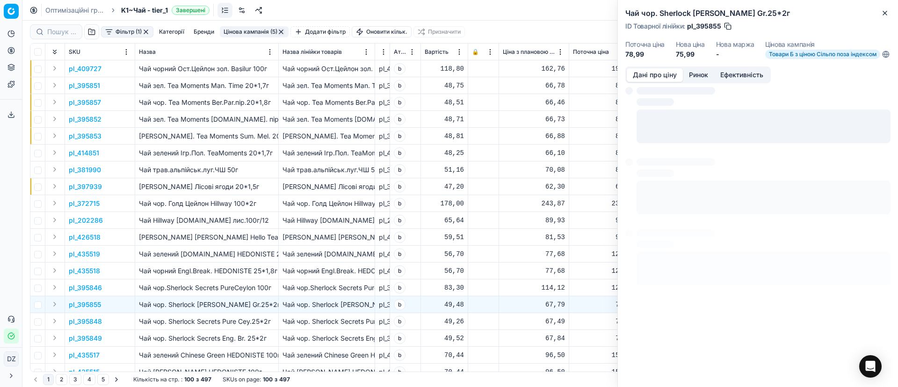
click at [694, 80] on button "Ринок" at bounding box center [698, 75] width 31 height 14
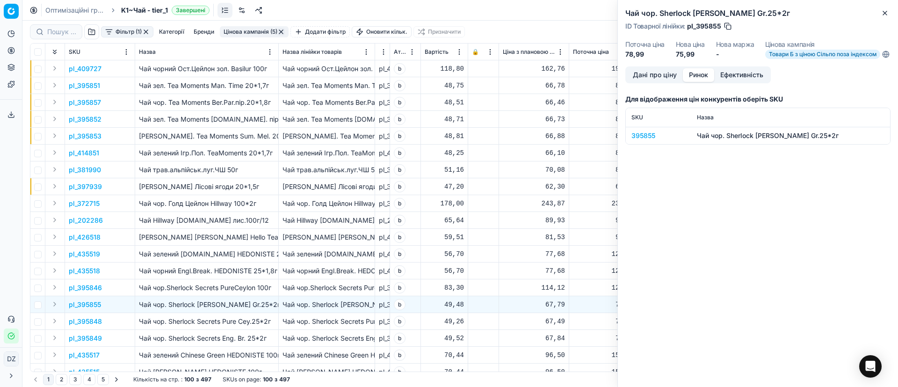
click at [635, 140] on div "395855" at bounding box center [659, 135] width 54 height 9
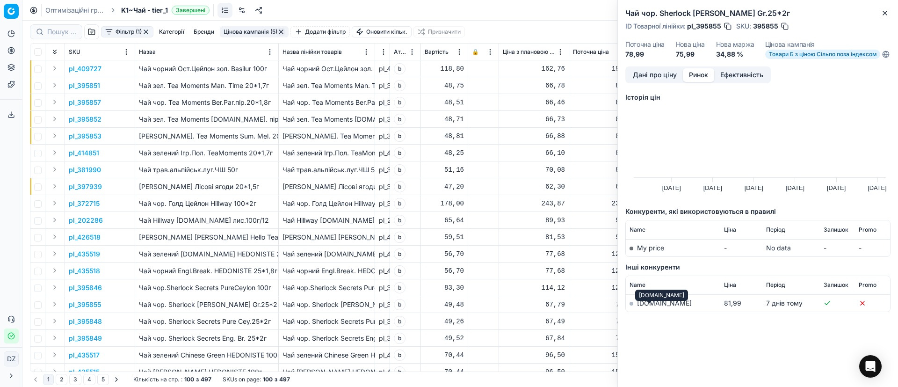
click at [642, 307] on link "[DOMAIN_NAME]" at bounding box center [664, 303] width 55 height 8
click at [883, 10] on icon "button" at bounding box center [884, 12] width 7 height 7
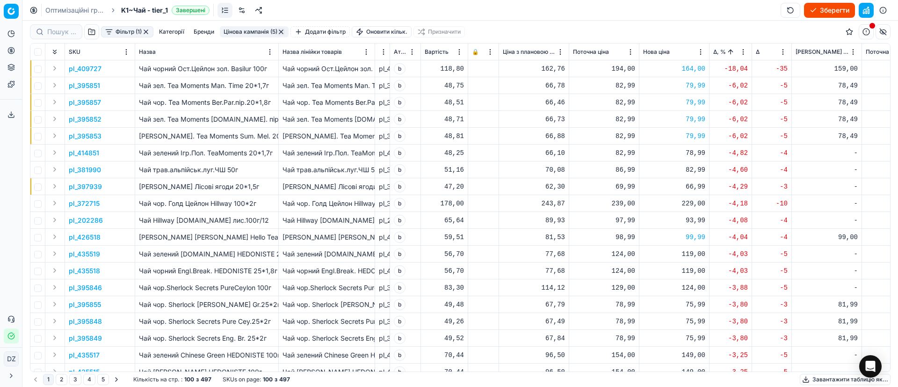
click at [691, 300] on div "75,99" at bounding box center [674, 304] width 62 height 9
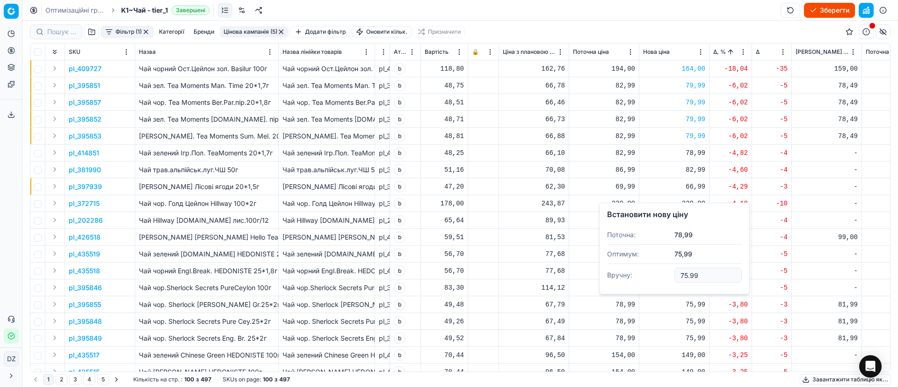
drag, startPoint x: 708, startPoint y: 275, endPoint x: 650, endPoint y: 269, distance: 58.8
click at [650, 269] on dl "Поточна: 78,99 Оптимум: 75,99 Вручну: 75.99" at bounding box center [674, 255] width 135 height 61
type input "81.99"
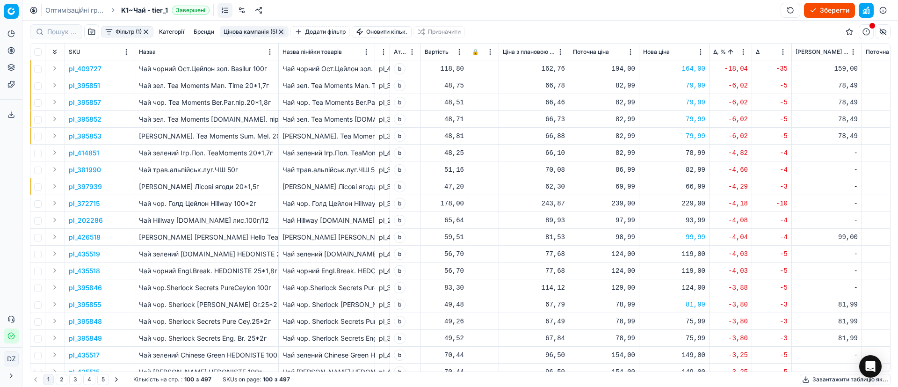
click at [698, 320] on div "75,99" at bounding box center [674, 321] width 62 height 9
drag, startPoint x: 708, startPoint y: 293, endPoint x: 627, endPoint y: 292, distance: 81.4
click at [627, 292] on dl "Поточна: 78,99 Оптимум: 75,99 Вручну: 75.99" at bounding box center [674, 272] width 135 height 61
type input "81.99"
click at [694, 339] on div "75,99" at bounding box center [674, 338] width 62 height 9
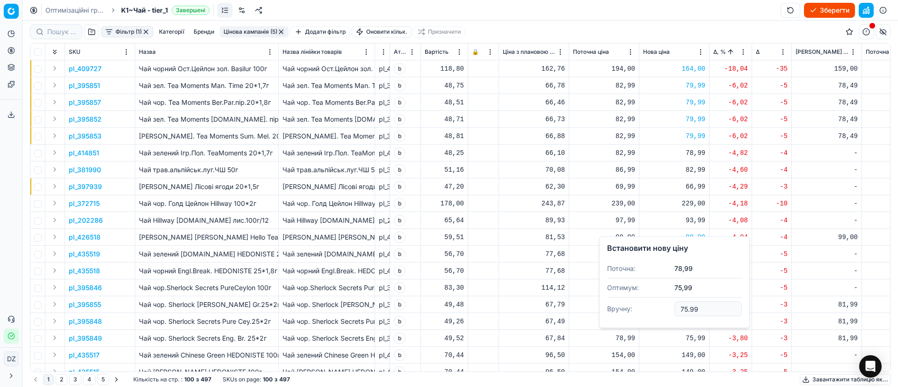
drag, startPoint x: 707, startPoint y: 306, endPoint x: 595, endPoint y: 301, distance: 111.9
click at [597, 301] on body "Pricing platform Аналітика Цінова оптимізація Асортимент продукції Шаблони Серв…" at bounding box center [449, 193] width 898 height 387
type input "7"
type input "81.99"
click at [821, 8] on button "Зберегти" at bounding box center [829, 10] width 51 height 15
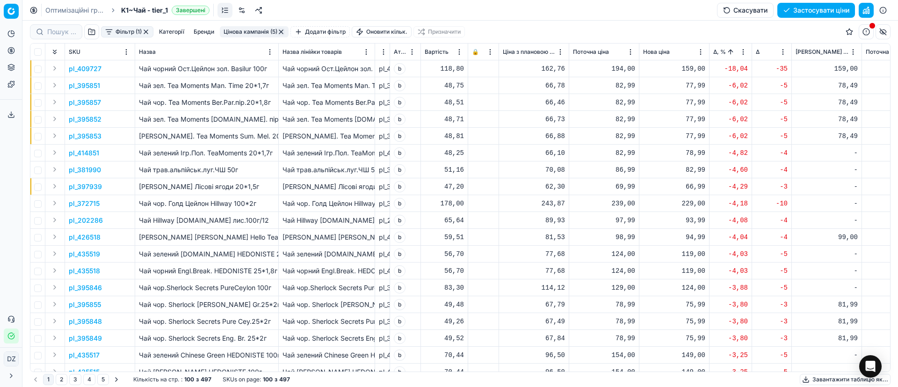
click at [821, 12] on button "Застосувати ціни" at bounding box center [816, 10] width 78 height 15
click at [812, 10] on button "Завантажити звіт" at bounding box center [815, 10] width 79 height 15
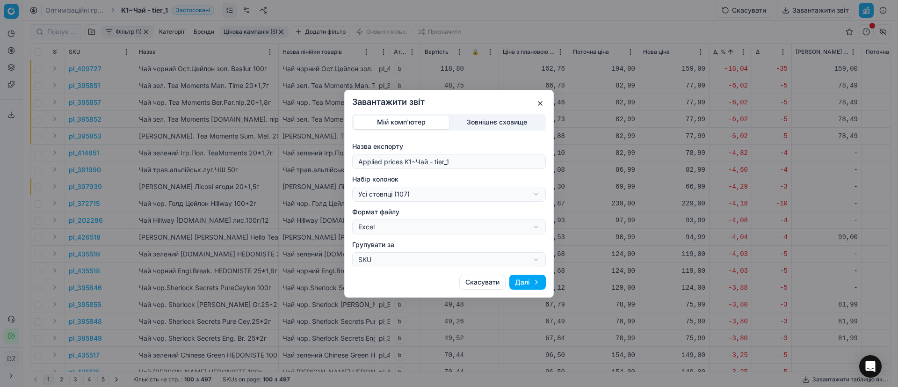
click at [451, 195] on div "Завантажити звіт Мій комп'ютер Зовнішнє сховище Назва експорту Applied prices K…" at bounding box center [449, 193] width 898 height 387
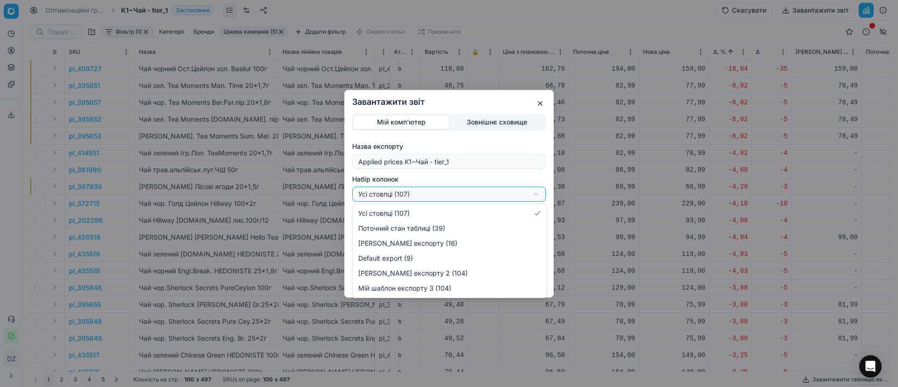
select select "custom"
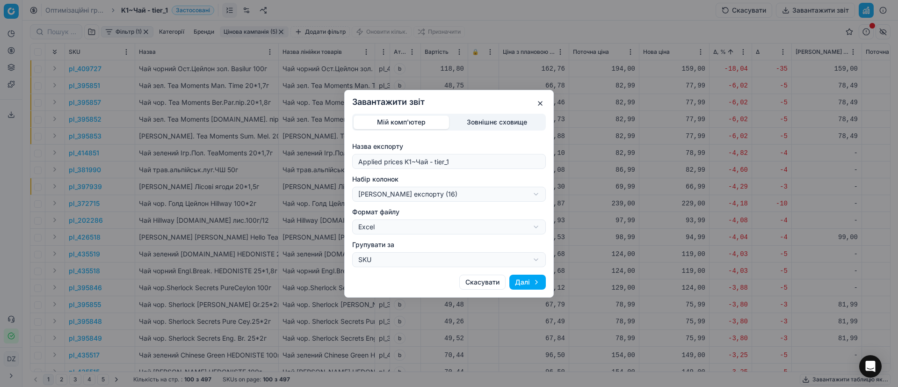
click at [525, 279] on button "Далі" at bounding box center [527, 282] width 36 height 15
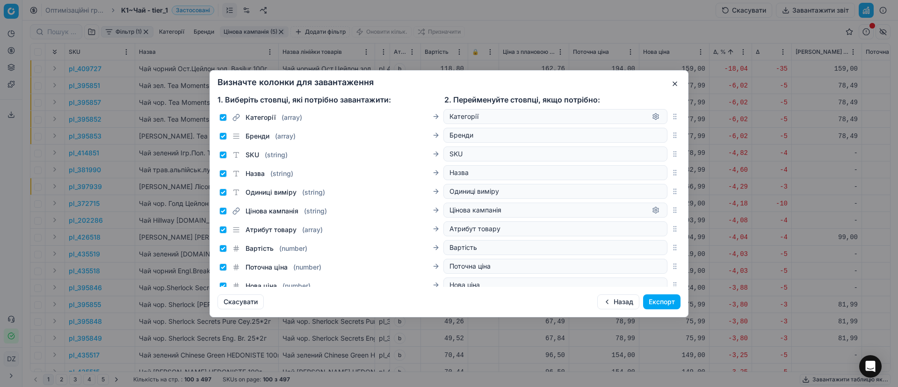
click at [670, 297] on button "Експорт" at bounding box center [661, 301] width 37 height 15
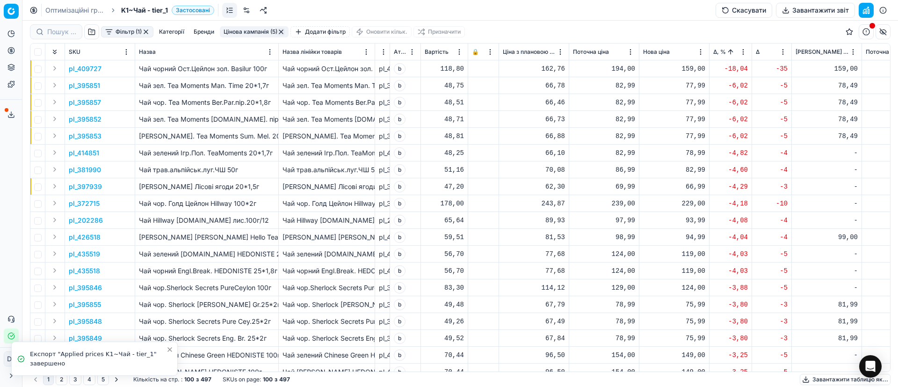
click at [8, 112] on icon at bounding box center [10, 114] width 7 height 7
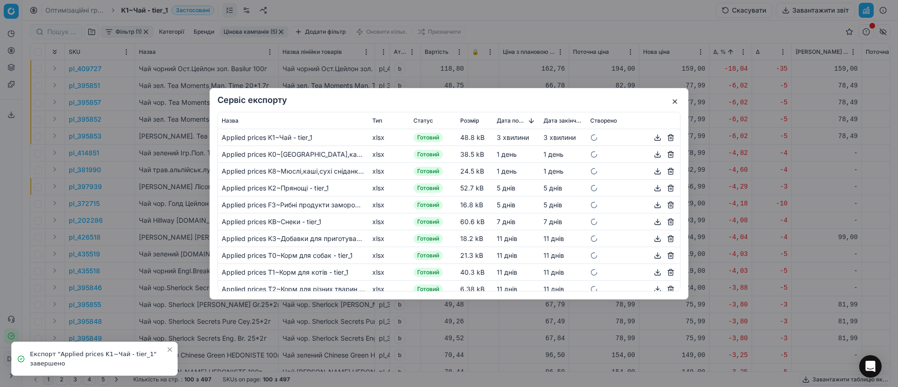
click at [652, 137] on button "button" at bounding box center [657, 136] width 11 height 11
